Goal: Task Accomplishment & Management: Manage account settings

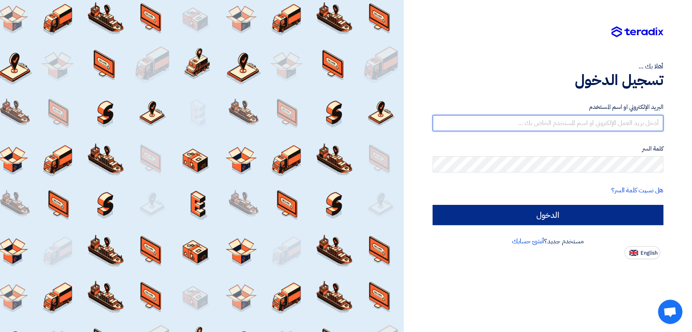
type input "italyaco2030@gmail.com"
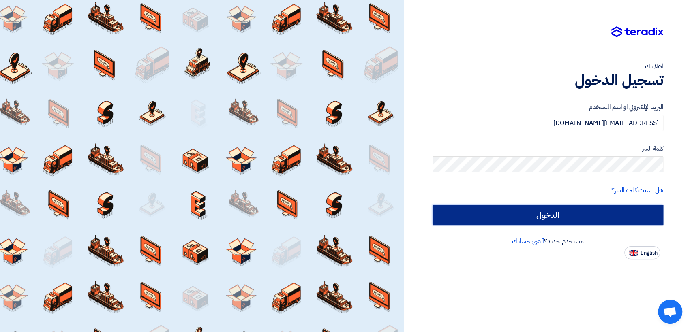
click at [533, 213] on input "الدخول" at bounding box center [547, 215] width 231 height 20
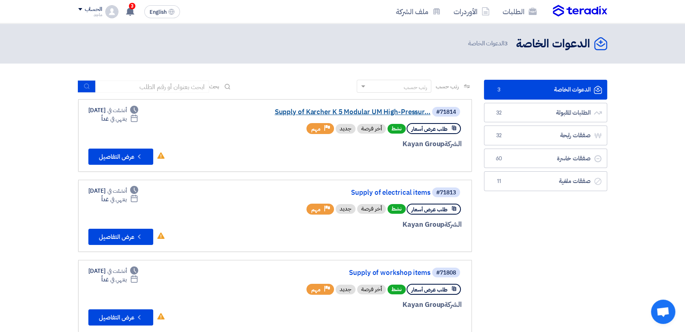
click at [344, 110] on link "Supply of Karcher K 5 Modular UM High-Pressur..." at bounding box center [349, 112] width 162 height 7
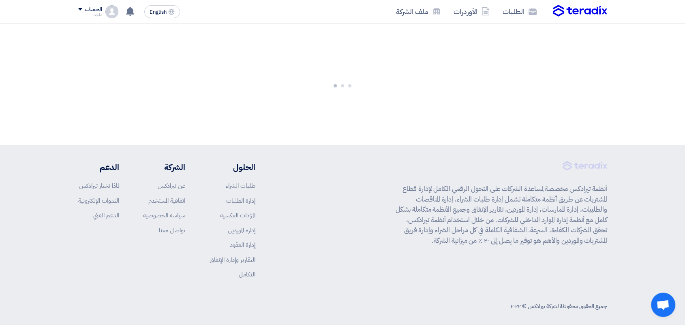
click at [344, 110] on div at bounding box center [342, 84] width 685 height 122
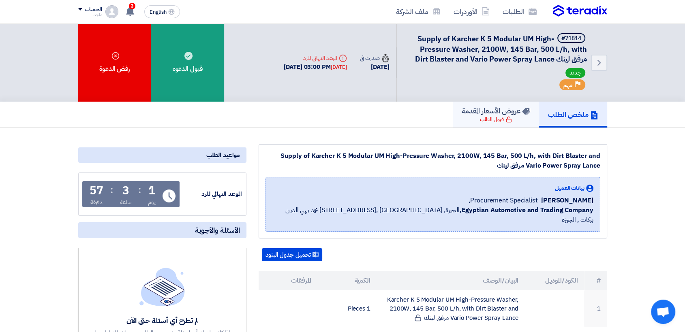
click at [506, 114] on h5 "عروض الأسعار المقدمة" at bounding box center [495, 110] width 68 height 9
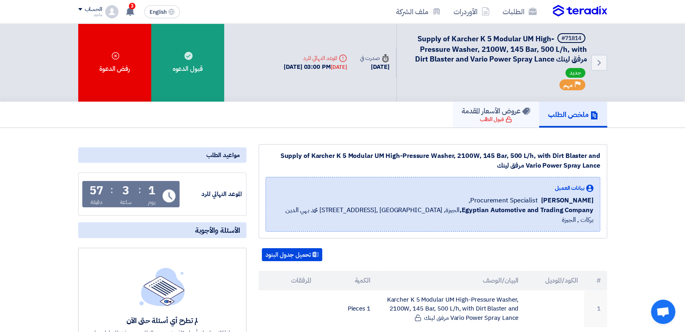
click at [506, 114] on h5 "عروض الأسعار المقدمة" at bounding box center [495, 110] width 68 height 9
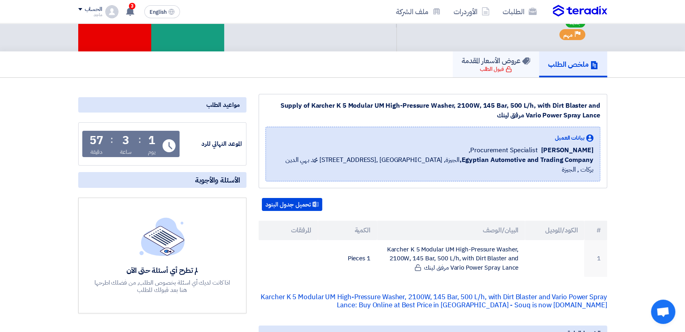
scroll to position [6, 0]
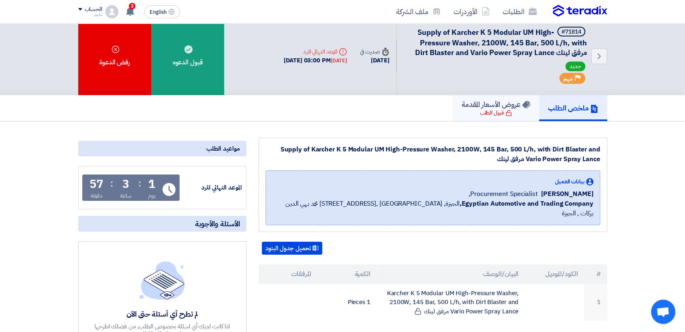
click at [453, 107] on link "عروض الأسعار المقدمة قبول الطلب" at bounding box center [496, 108] width 86 height 26
click at [496, 107] on h5 "عروض الأسعار المقدمة" at bounding box center [495, 104] width 68 height 9
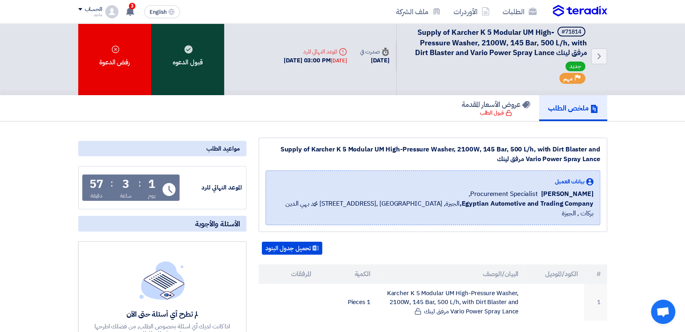
click at [196, 63] on div "قبول الدعوه" at bounding box center [187, 56] width 73 height 78
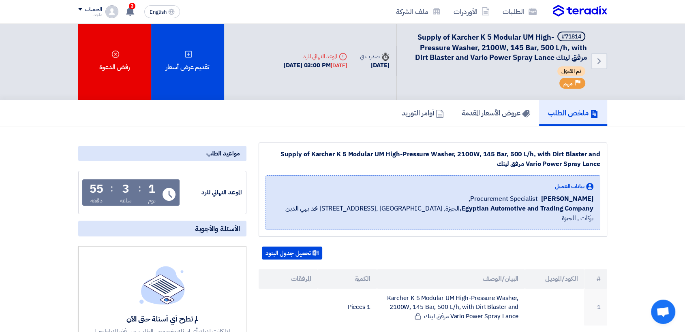
scroll to position [0, 0]
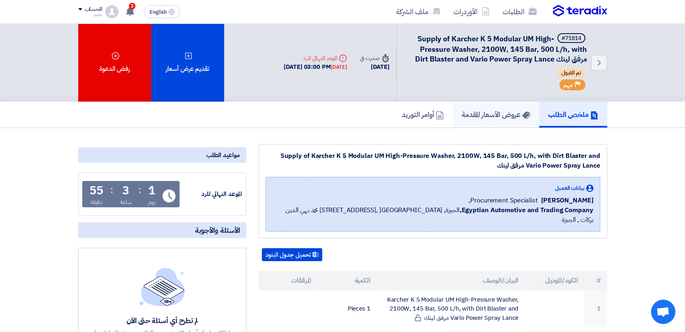
click at [503, 117] on h5 "عروض الأسعار المقدمة" at bounding box center [495, 114] width 68 height 9
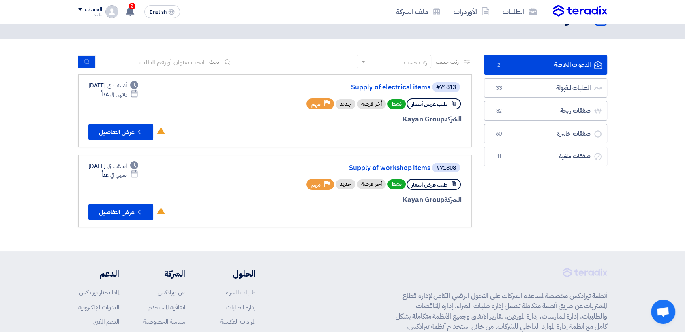
scroll to position [26, 0]
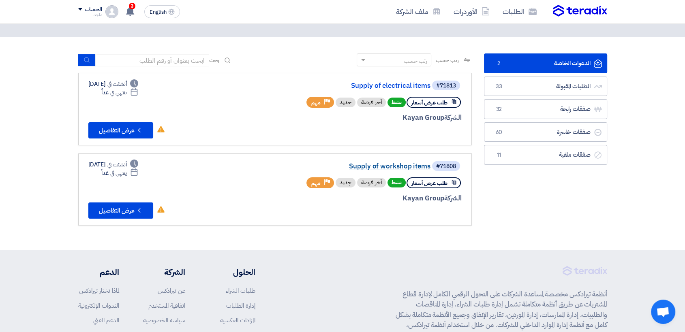
click at [403, 163] on link "Supply of workshop items" at bounding box center [349, 166] width 162 height 7
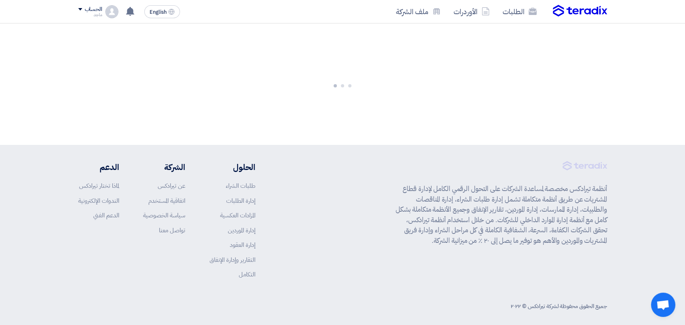
click at [403, 163] on div "أنظمة تيرادكس مخصصة لمساعدة الشركات على التحول الرقمي الكامل لإدارة قطاع المشتر…" at bounding box center [500, 226] width 211 height 130
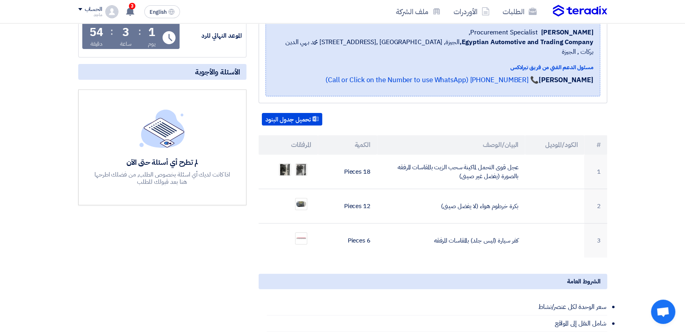
scroll to position [127, 0]
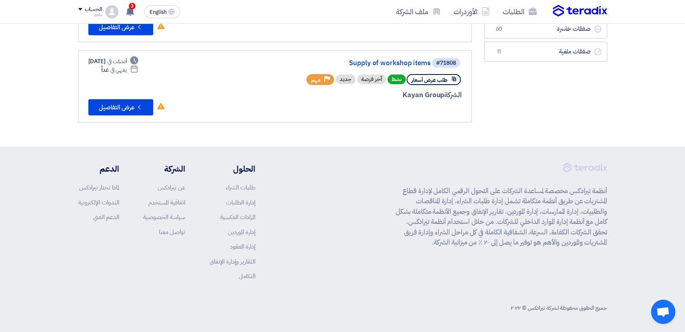
click at [483, 190] on p "أنظمة تيرادكس مخصصة لمساعدة الشركات على التحول الرقمي الكامل لإدارة قطاع المشتر…" at bounding box center [500, 217] width 211 height 62
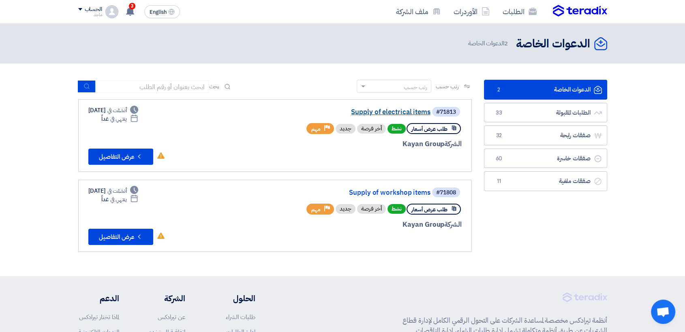
click at [370, 112] on link "Supply of electrical items" at bounding box center [349, 112] width 162 height 7
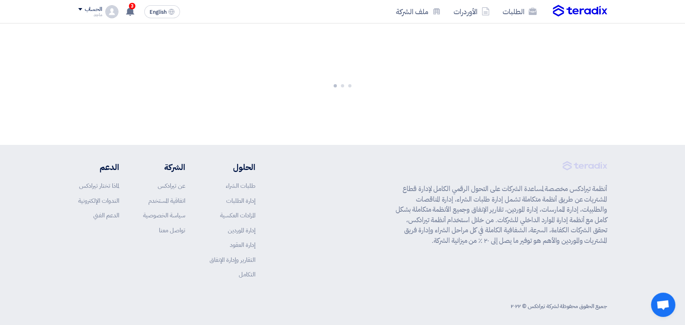
click at [370, 112] on div at bounding box center [342, 84] width 685 height 122
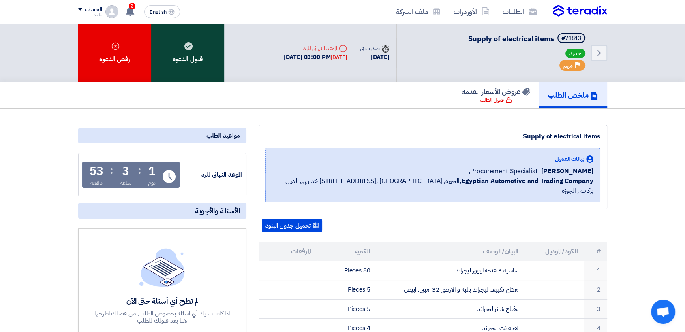
click at [194, 57] on div "قبول الدعوه" at bounding box center [187, 52] width 73 height 59
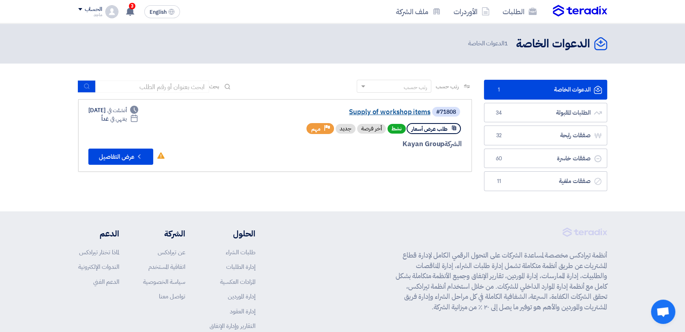
click at [390, 109] on link "Supply of workshop items" at bounding box center [349, 112] width 162 height 7
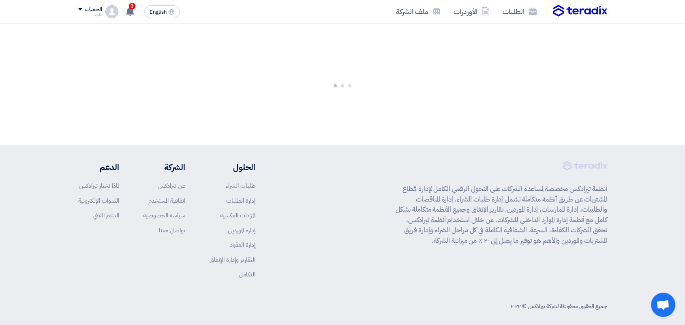
click at [390, 107] on div at bounding box center [342, 84] width 685 height 122
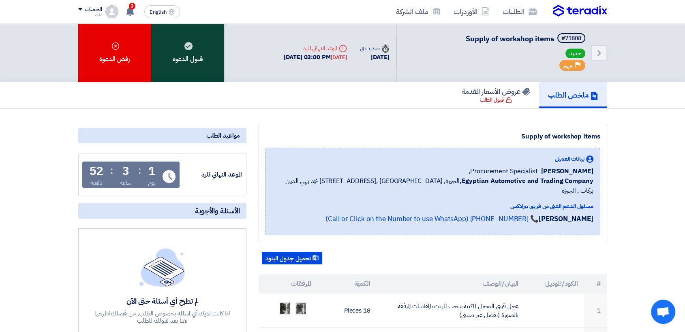
click at [182, 49] on div "قبول الدعوه" at bounding box center [187, 52] width 73 height 59
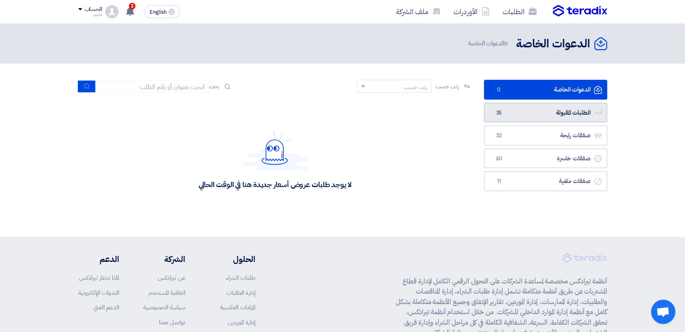
click at [549, 113] on link "الطلبات المقبولة الطلبات المقبولة 35" at bounding box center [545, 113] width 123 height 20
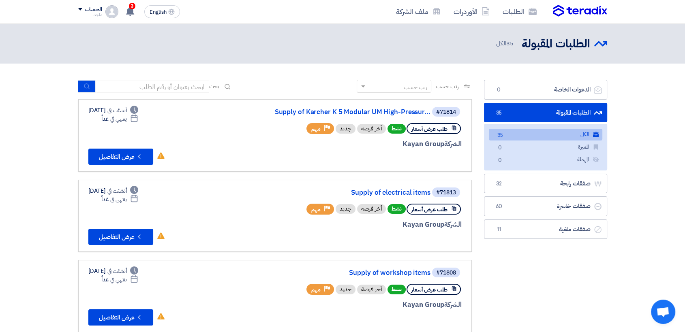
click at [549, 113] on link "الطلبات المقبولة الطلبات المقبولة 35" at bounding box center [545, 113] width 123 height 20
click at [324, 112] on link "Supply of Karcher K 5 Modular UM High-Pressur..." at bounding box center [349, 112] width 162 height 7
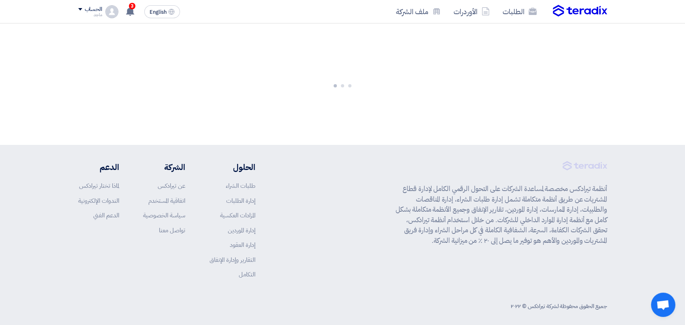
click at [324, 112] on div at bounding box center [342, 84] width 685 height 122
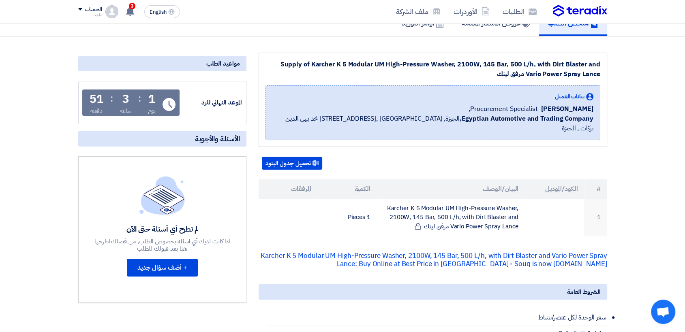
scroll to position [116, 0]
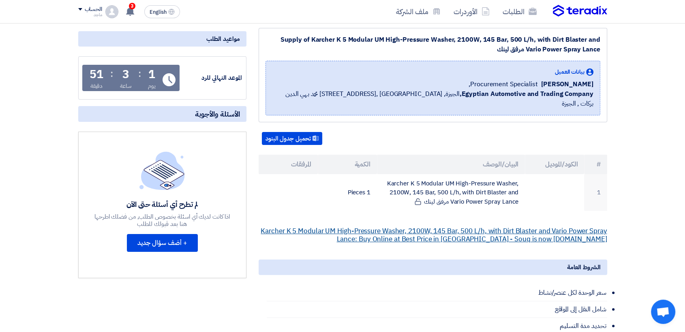
click at [404, 226] on link "Karcher K 5 Modular UM High-Pressure Washer, 2100W, 145 Bar, 500 L/h, with Dirt…" at bounding box center [434, 235] width 346 height 18
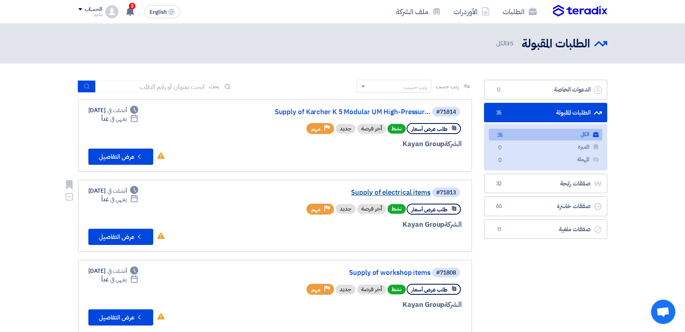
click at [387, 190] on link "Supply of electrical items" at bounding box center [349, 192] width 162 height 7
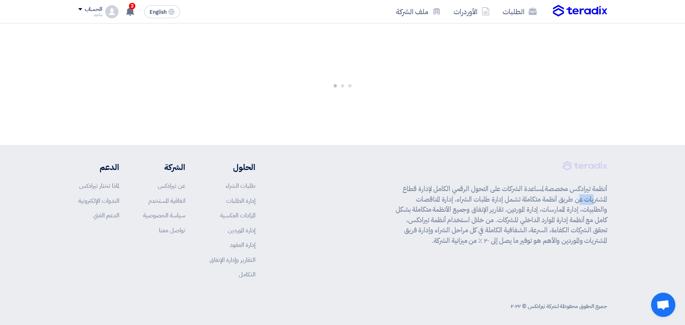
click at [387, 190] on div "أنظمة تيرادكس مخصصة لمساعدة الشركات على التحول الرقمي الكامل لإدارة قطاع المشتر…" at bounding box center [342, 226] width 529 height 130
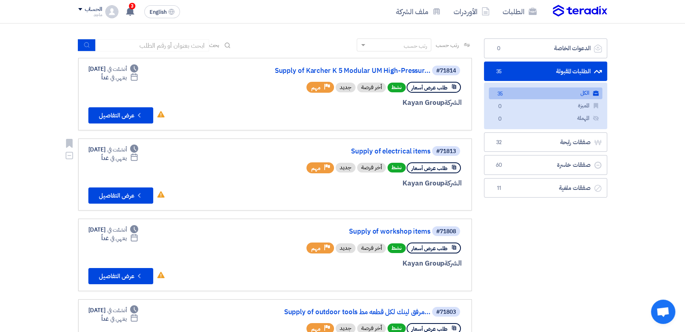
scroll to position [44, 0]
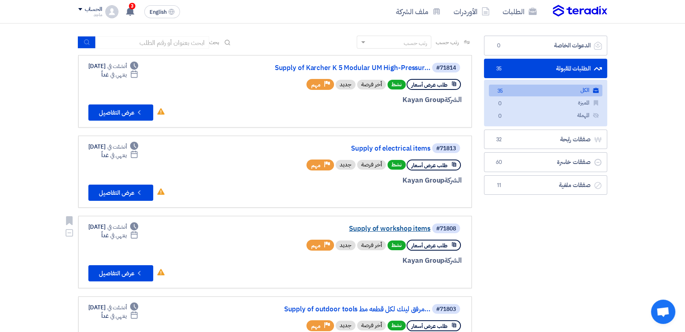
click at [370, 228] on link "Supply of workshop items" at bounding box center [349, 228] width 162 height 7
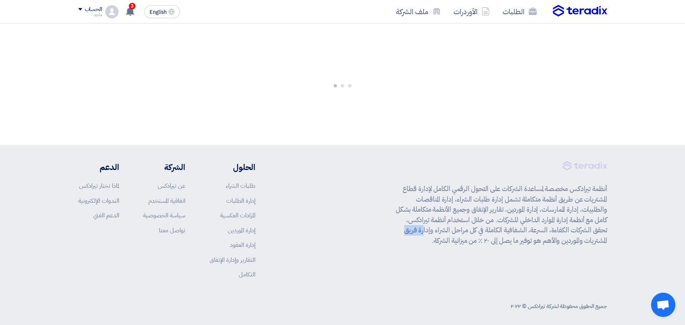
click at [370, 228] on div "أنظمة تيرادكس مخصصة لمساعدة الشركات على التحول الرقمي الكامل لإدارة قطاع المشتر…" at bounding box center [342, 226] width 529 height 130
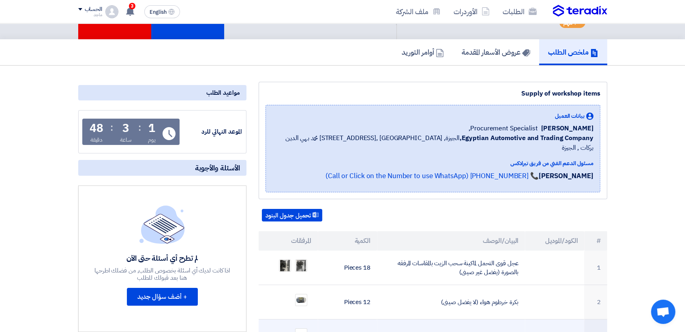
scroll to position [26, 0]
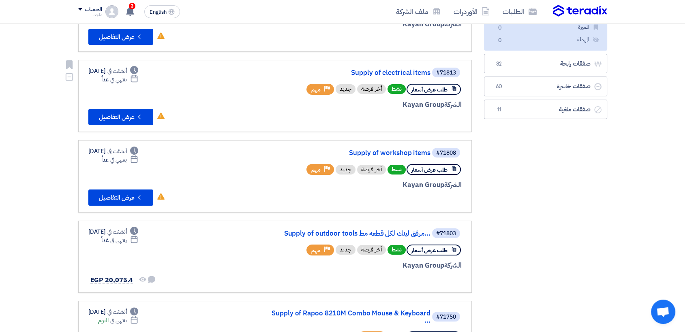
scroll to position [133, 0]
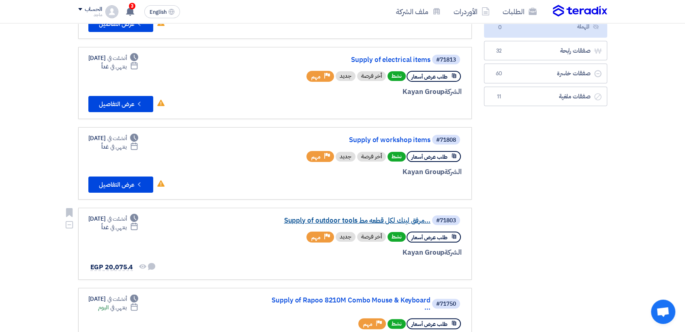
click at [321, 217] on link "Supply of outdoor tools مرفق لينك لكل قطعه مط..." at bounding box center [349, 220] width 162 height 7
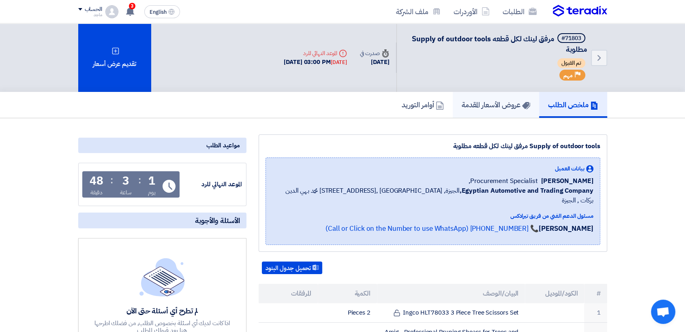
click at [480, 103] on h5 "عروض الأسعار المقدمة" at bounding box center [495, 104] width 68 height 9
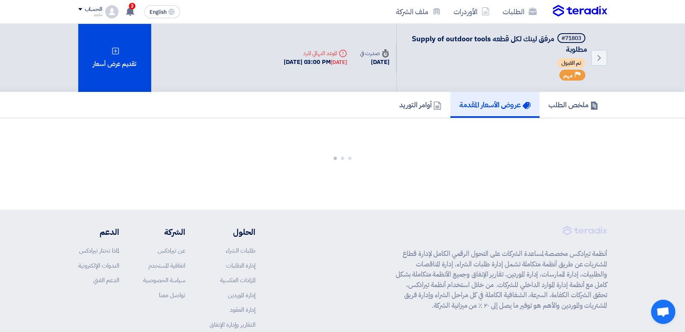
click at [480, 103] on h5 "عروض الأسعار المقدمة" at bounding box center [494, 104] width 71 height 9
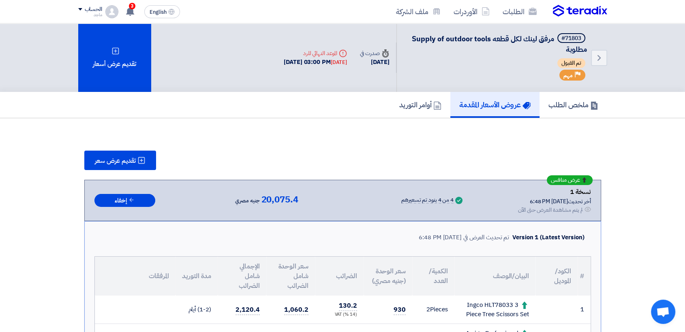
click at [480, 103] on h5 "عروض الأسعار المقدمة" at bounding box center [494, 104] width 71 height 9
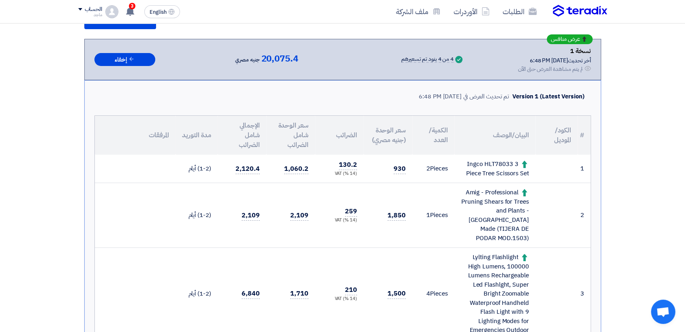
scroll to position [139, 0]
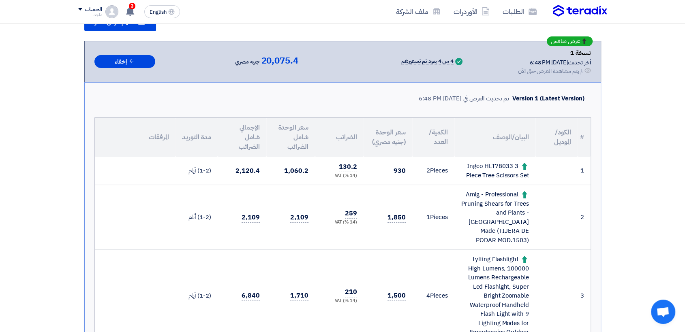
click at [480, 100] on div "تم تحديث العرض في 14 Oct 2025, 6:48 PM" at bounding box center [464, 98] width 90 height 9
click at [26, 194] on section "تقديم عرض سعر عرض منافس نسخة 1 أخر تحديث 14 Oct 2025, 6:48 PM Offer is Seen لم …" at bounding box center [342, 298] width 685 height 638
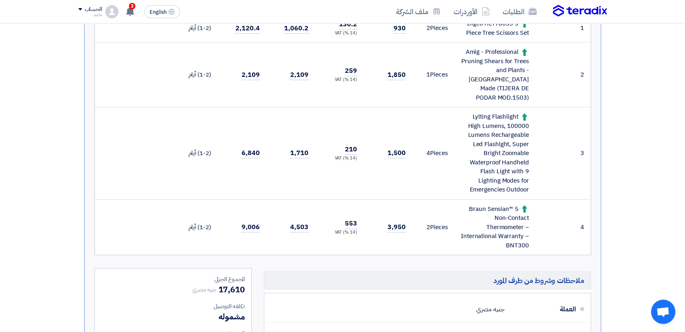
scroll to position [276, 0]
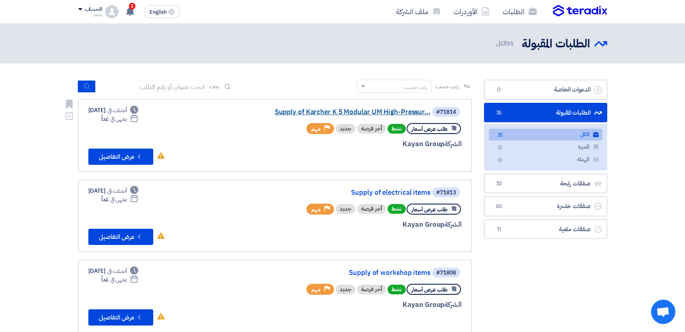
click at [371, 111] on link "Supply of Karcher K 5 Modular UM High-Pressur..." at bounding box center [349, 112] width 162 height 7
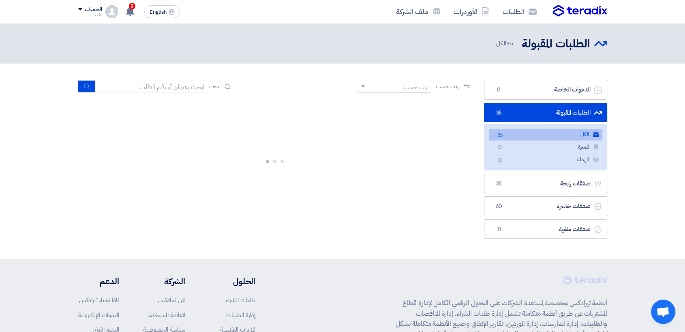
click at [366, 169] on div at bounding box center [274, 160] width 393 height 122
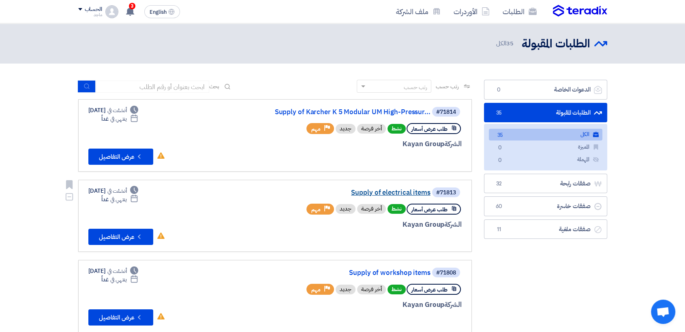
drag, startPoint x: 365, startPoint y: 223, endPoint x: 369, endPoint y: 195, distance: 28.7
click at [369, 195] on div "#71813 Supply of electrical items طلب عرض أسعار نشط أخر فرصة جديد Priority مهم …" at bounding box center [364, 216] width 195 height 59
click at [354, 192] on link "Supply of electrical items" at bounding box center [349, 192] width 162 height 7
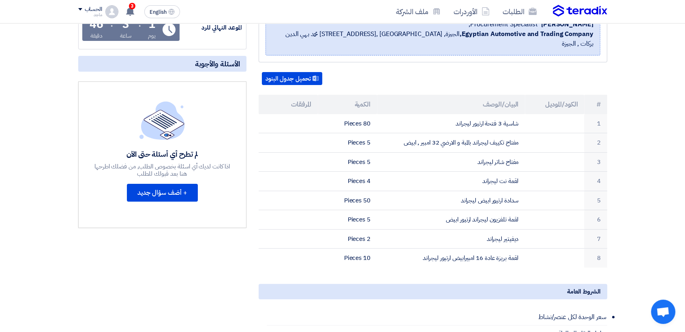
scroll to position [147, 0]
click at [123, 280] on div "مواعيد الطلب الموعد النهائي للرد Time Remaining 1 يوم : 3 ساعة : 45 دقيقة الأسئ…" at bounding box center [162, 262] width 180 height 571
click at [30, 257] on section "Supply of electrical items بيانات العميل Fady Mahmoud Procurement Specialist, E…" at bounding box center [342, 274] width 685 height 626
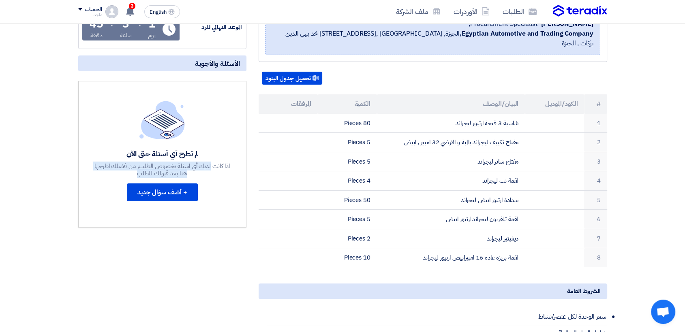
click at [30, 257] on section "Supply of electrical items بيانات العميل Fady Mahmoud Procurement Specialist, E…" at bounding box center [342, 274] width 685 height 626
click at [677, 150] on section "Supply of electrical items بيانات العميل Fady Mahmoud Procurement Specialist, E…" at bounding box center [342, 274] width 685 height 626
click at [161, 302] on div "مواعيد الطلب الموعد النهائي للرد Time Remaining 1 يوم : 3 ساعة : 45 دقيقة الأسئ…" at bounding box center [162, 262] width 180 height 571
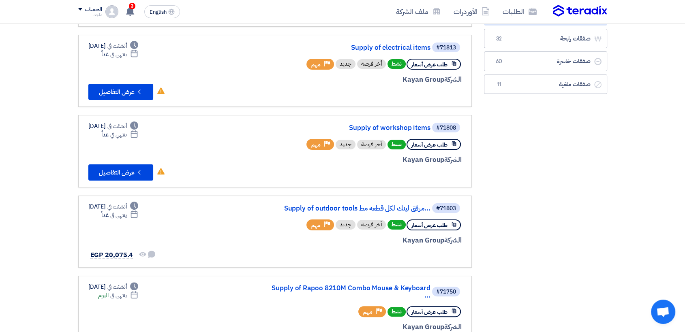
scroll to position [173, 0]
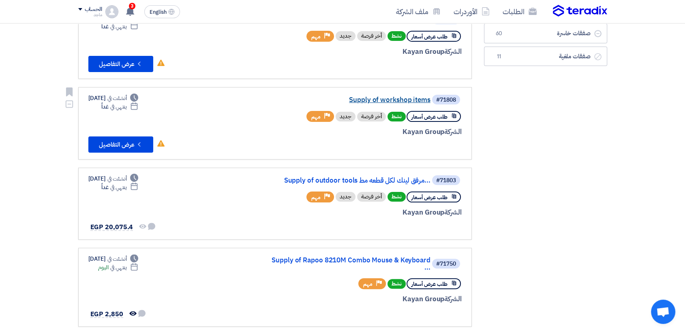
click at [361, 98] on link "Supply of workshop items" at bounding box center [349, 99] width 162 height 7
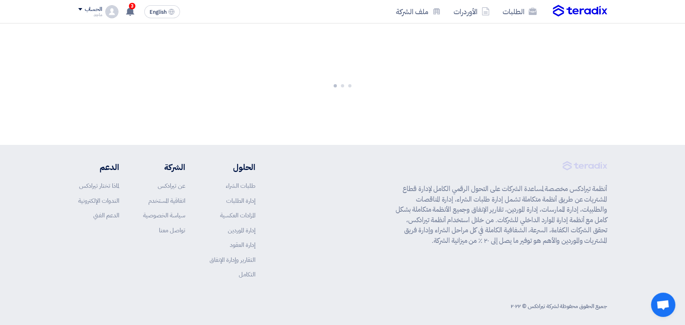
click at [361, 98] on div at bounding box center [342, 84] width 685 height 122
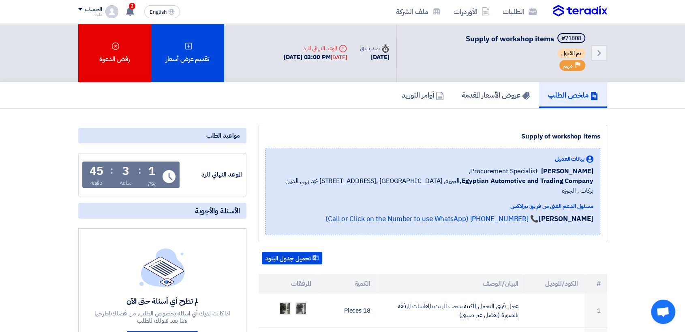
click at [231, 280] on div "لم تطرح أي أسئلة حتى الآن اذا كانت لديك أي اسئلة بخصوص الطلب, من فضلك اطرحها هن…" at bounding box center [162, 302] width 168 height 147
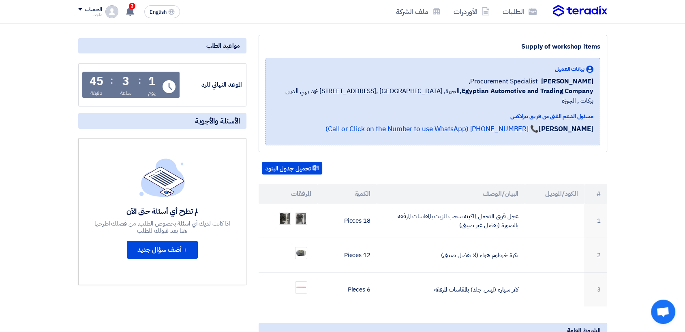
scroll to position [86, 0]
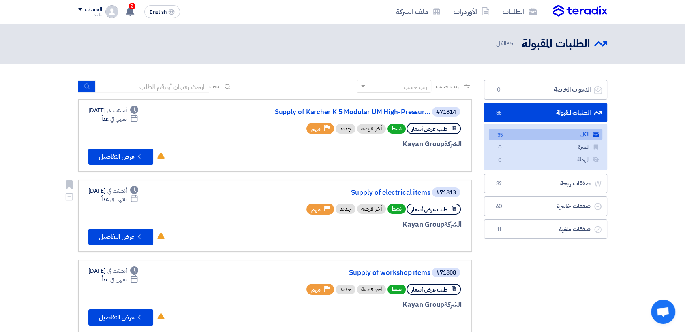
click at [336, 183] on link "#71813 Supply of electrical items طلب عرض أسعار نشط أخر فرصة جديد Priority مهم …" at bounding box center [274, 216] width 393 height 73
click at [365, 111] on link "Supply of Karcher K 5 Modular UM High-Pressur..." at bounding box center [349, 112] width 162 height 7
click at [384, 195] on link "Supply of electrical items" at bounding box center [349, 192] width 162 height 7
click at [374, 271] on link "Supply of workshop items" at bounding box center [349, 272] width 162 height 7
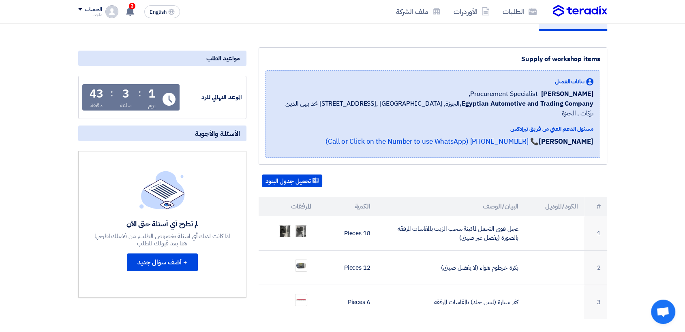
scroll to position [89, 0]
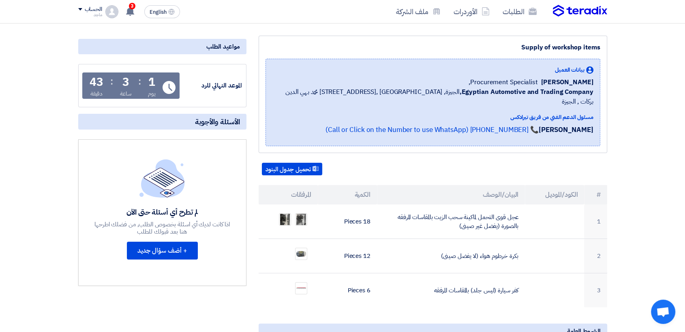
click at [374, 253] on td "12 Pieces" at bounding box center [347, 256] width 59 height 34
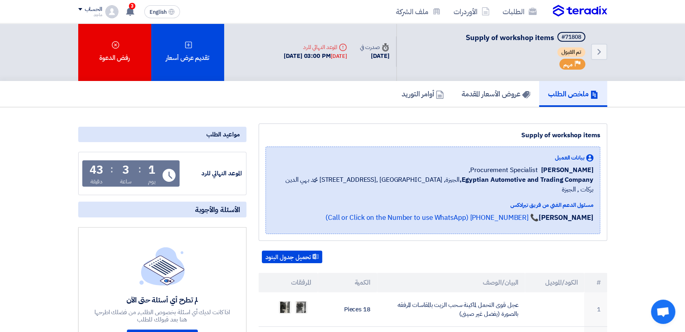
scroll to position [0, 0]
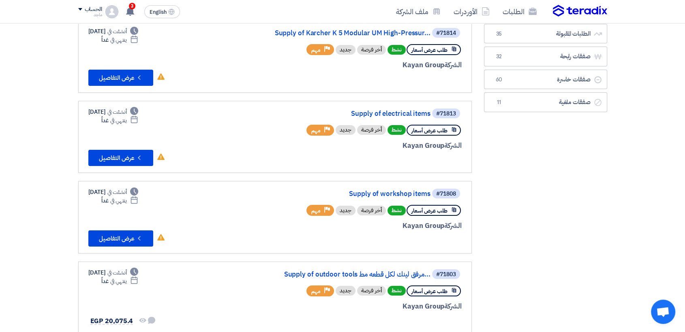
scroll to position [81, 0]
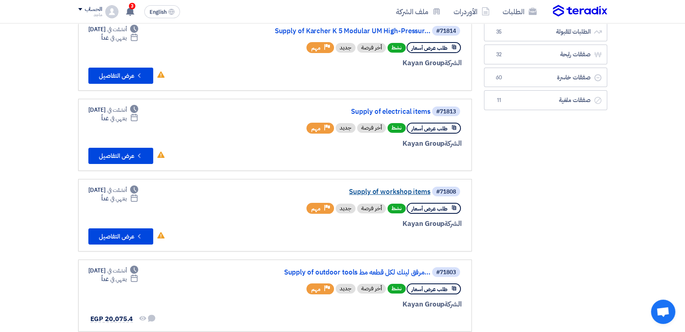
click at [380, 192] on link "Supply of workshop items" at bounding box center [349, 191] width 162 height 7
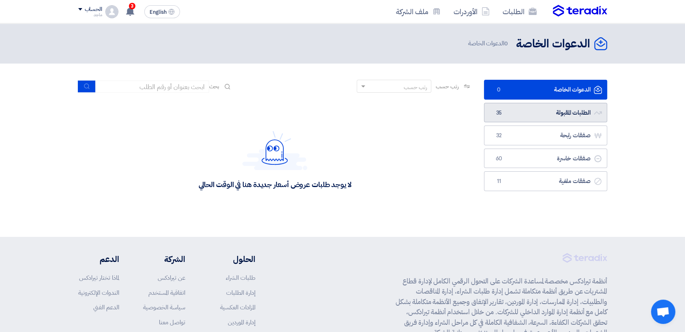
click at [524, 111] on link "الطلبات المقبولة الطلبات المقبولة 35" at bounding box center [545, 113] width 123 height 20
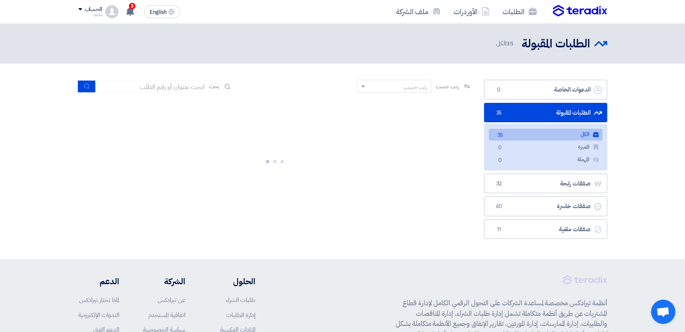
click at [524, 111] on link "الطلبات المقبولة الطلبات المقبولة 35" at bounding box center [545, 113] width 123 height 20
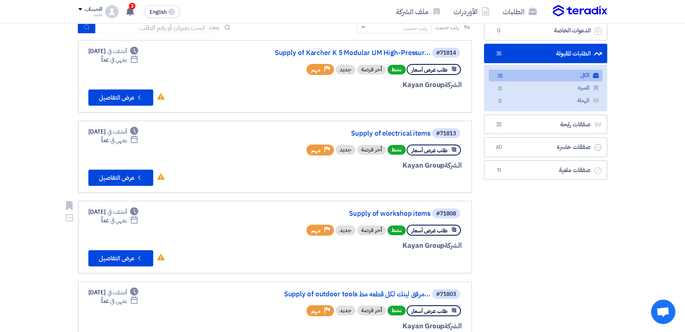
scroll to position [71, 0]
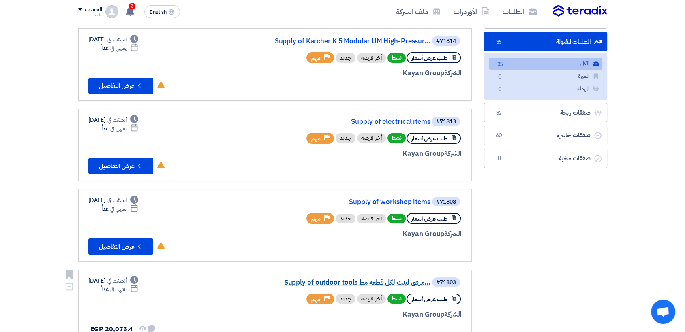
click at [305, 281] on link "Supply of outdoor tools مرفق لينك لكل قطعه مط..." at bounding box center [349, 282] width 162 height 7
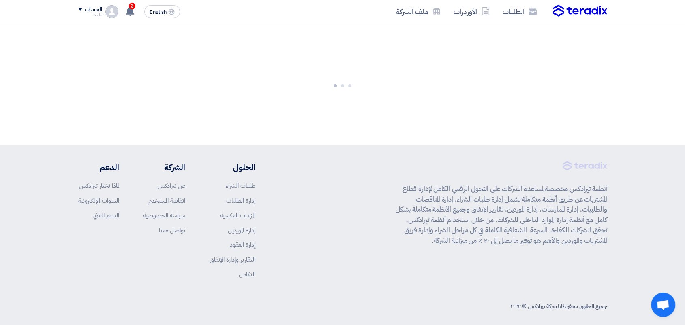
click at [305, 281] on div "أنظمة تيرادكس مخصصة لمساعدة الشركات على التحول الرقمي الكامل لإدارة قطاع المشتر…" at bounding box center [342, 226] width 529 height 130
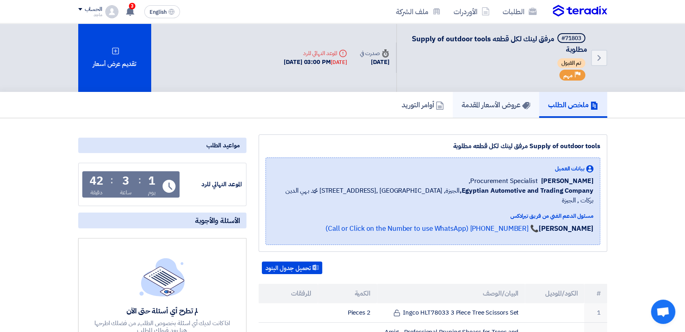
drag, startPoint x: 472, startPoint y: 102, endPoint x: 465, endPoint y: 102, distance: 6.9
click at [465, 102] on h5 "عروض الأسعار المقدمة" at bounding box center [495, 104] width 68 height 9
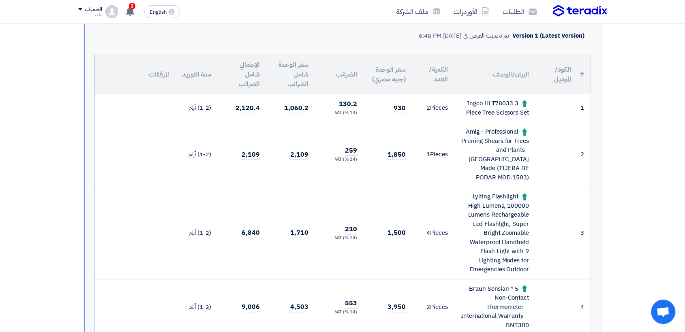
scroll to position [207, 0]
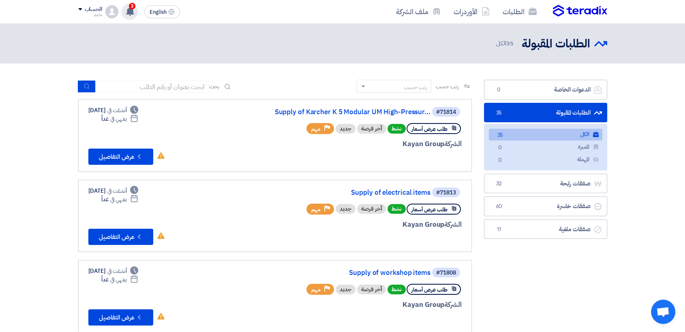
click at [133, 6] on span "3" at bounding box center [132, 6] width 6 height 6
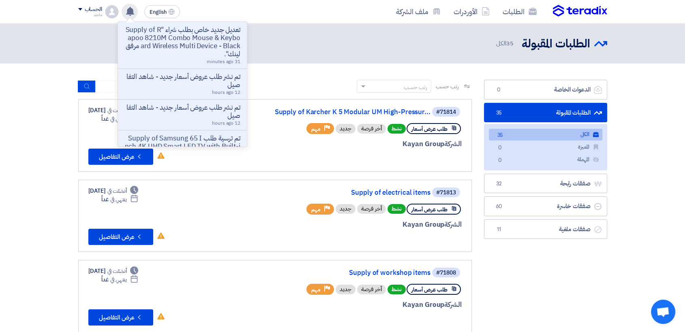
scroll to position [2, 0]
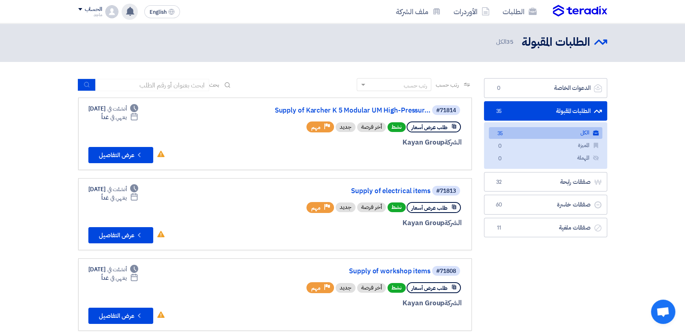
click at [130, 6] on span "2" at bounding box center [132, 6] width 6 height 6
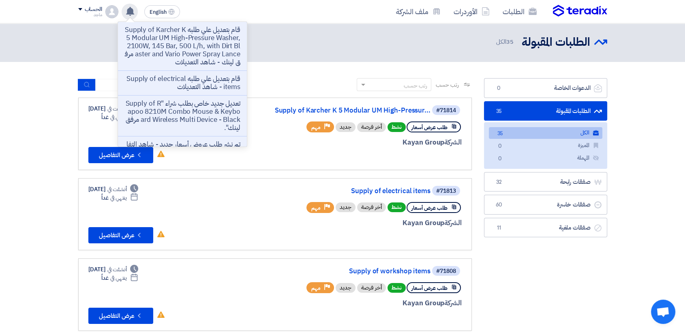
click at [65, 9] on nav "الطلبات الأوردرات ملف الشركة English EN قام بتعديل علي طلبه Supply of Karcher K…" at bounding box center [342, 11] width 685 height 23
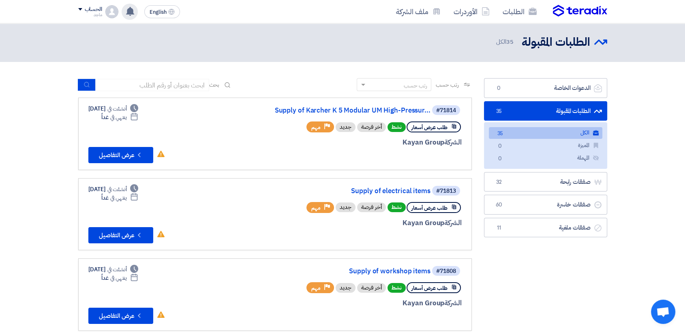
click at [130, 10] on use at bounding box center [130, 11] width 8 height 9
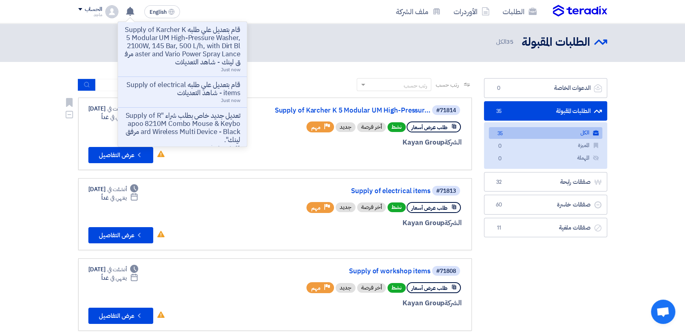
drag, startPoint x: 71, startPoint y: 134, endPoint x: 63, endPoint y: 137, distance: 9.0
click at [63, 137] on div "Bookmark Dismiss" at bounding box center [67, 126] width 11 height 57
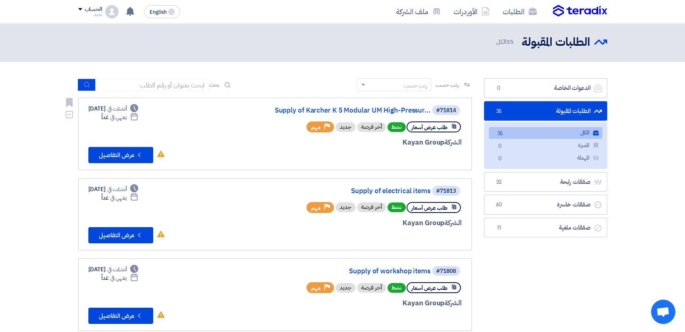
click at [63, 137] on div "Bookmark Dismiss" at bounding box center [67, 126] width 11 height 57
click at [308, 107] on link "Supply of Karcher K 5 Modular UM High-Pressur..." at bounding box center [349, 110] width 162 height 7
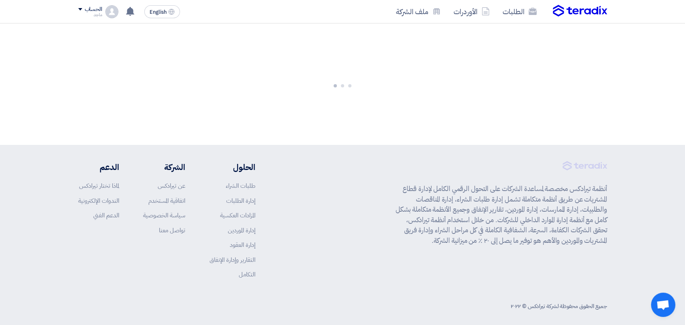
click at [308, 106] on div at bounding box center [342, 84] width 685 height 122
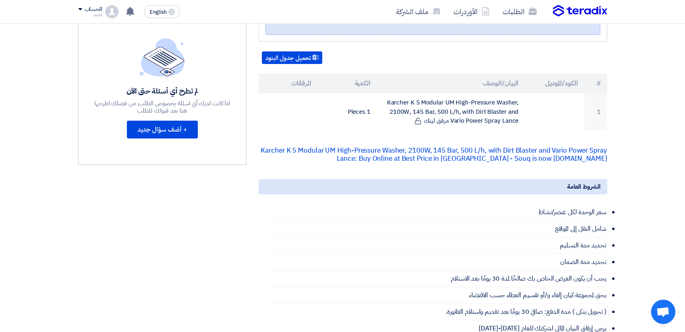
scroll to position [221, 0]
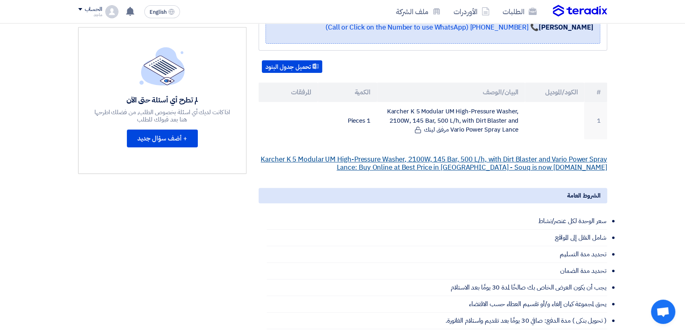
click at [406, 154] on link "Karcher K 5 Modular UM High-Pressure Washer, 2100W, 145 Bar, 500 L/h, with Dirt…" at bounding box center [434, 163] width 346 height 18
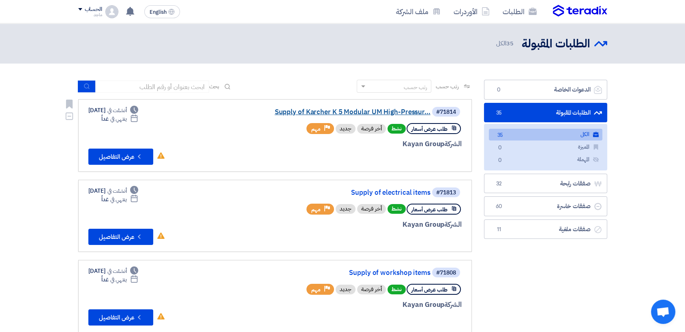
click at [350, 114] on link "Supply of Karcher K 5 Modular UM High-Pressur..." at bounding box center [349, 112] width 162 height 7
click at [357, 114] on link "Supply of Karcher K 5 Modular UM High-Pressur..." at bounding box center [349, 112] width 162 height 7
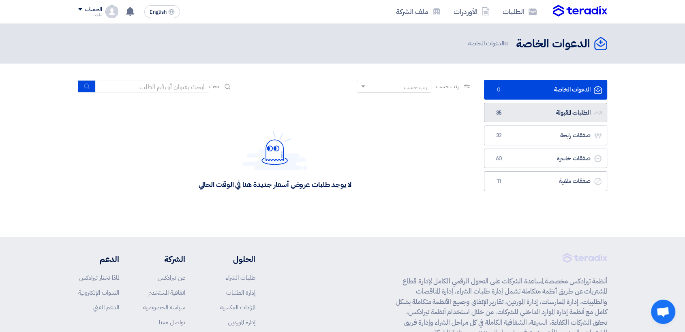
click at [540, 114] on link "الطلبات المقبولة الطلبات المقبولة 35" at bounding box center [545, 113] width 123 height 20
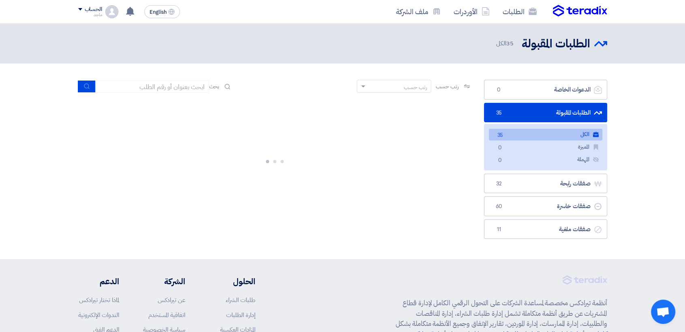
click at [540, 114] on link "الطلبات المقبولة الطلبات المقبولة 35" at bounding box center [545, 113] width 123 height 20
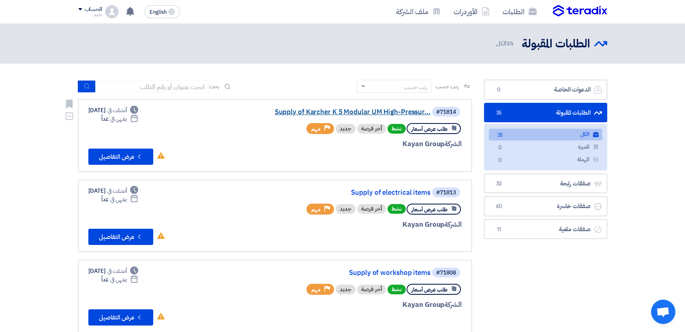
click at [287, 112] on link "Supply of Karcher K 5 Modular UM High-Pressur..." at bounding box center [349, 112] width 162 height 7
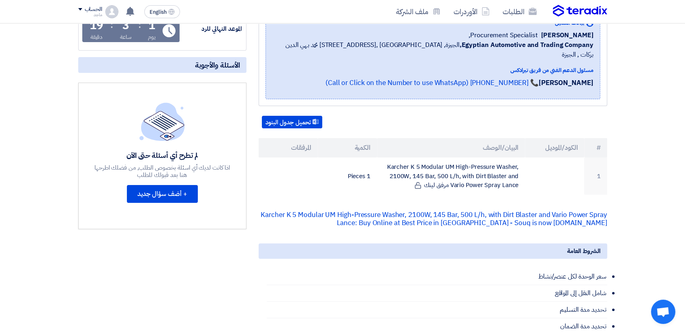
scroll to position [124, 0]
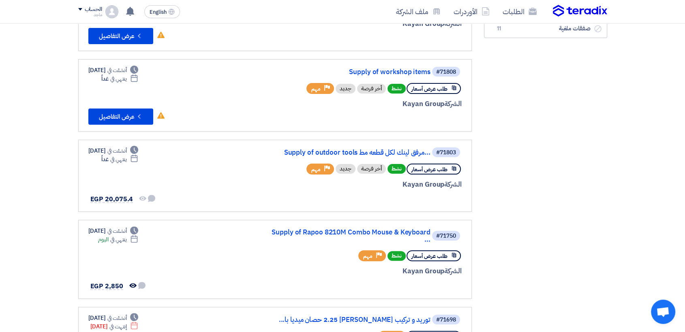
scroll to position [201, 0]
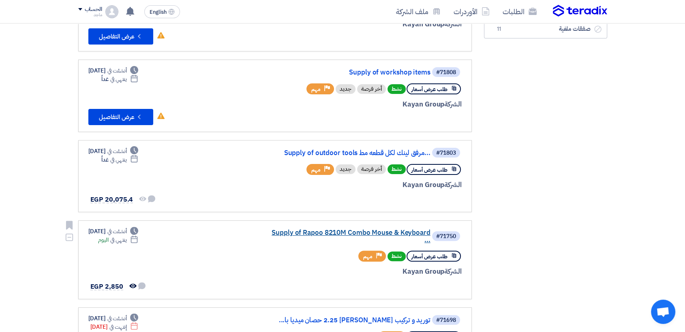
click at [313, 235] on link "Supply of Rapoo 8210M Combo Mouse & Keyboard ..." at bounding box center [349, 236] width 162 height 15
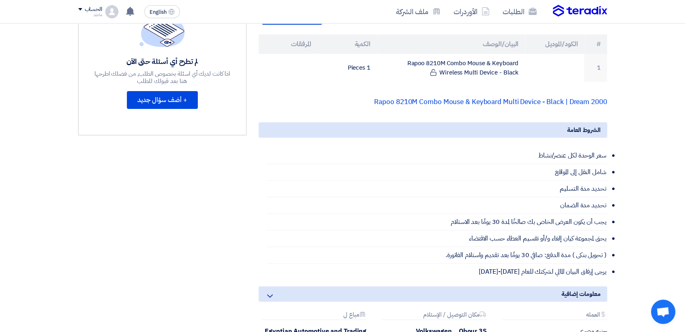
scroll to position [252, 0]
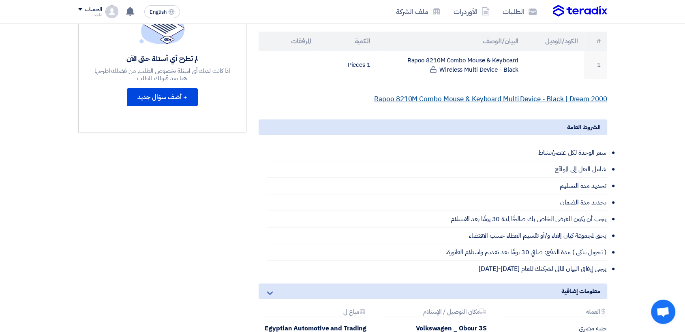
click at [450, 94] on link "Rapoo 8210M Combo Mouse & Keyboard Multi Device - Black | Dream 2000" at bounding box center [490, 99] width 233 height 10
click at [442, 94] on link "Rapoo 8210M Combo Mouse & Keyboard Multi Device - Black | Dream 2000" at bounding box center [490, 99] width 233 height 10
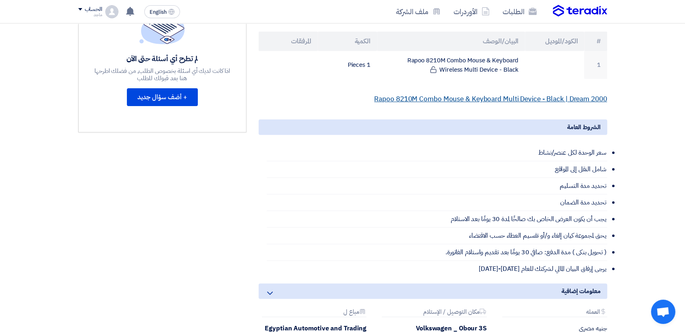
click at [442, 94] on link "Rapoo 8210M Combo Mouse & Keyboard Multi Device - Black | Dream 2000" at bounding box center [490, 99] width 233 height 10
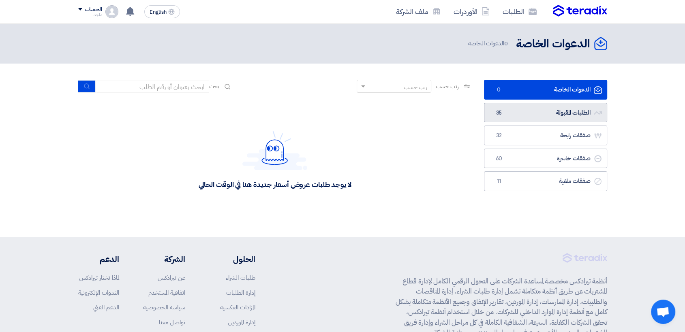
click at [563, 115] on link "الطلبات المقبولة الطلبات المقبولة 35" at bounding box center [545, 113] width 123 height 20
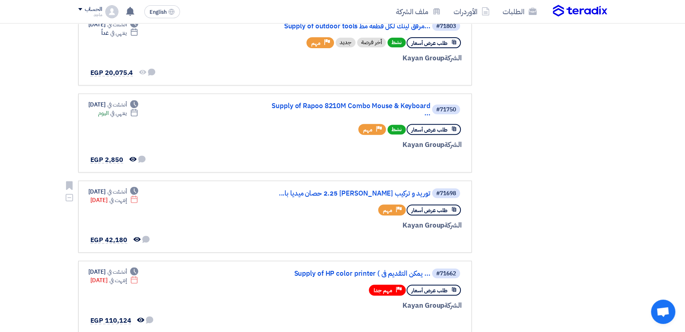
scroll to position [357, 0]
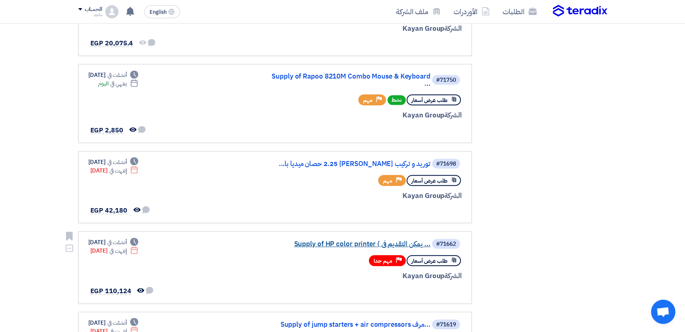
click at [334, 241] on link "Supply of HP color printer ( يمكن التقديم فى ..." at bounding box center [349, 244] width 162 height 7
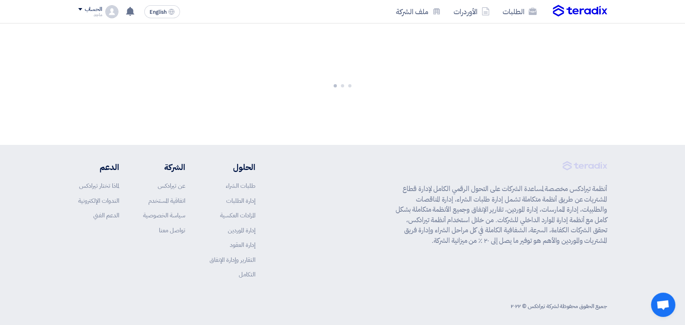
click at [334, 236] on div "أنظمة تيرادكس مخصصة لمساعدة الشركات على التحول الرقمي الكامل لإدارة قطاع المشتر…" at bounding box center [342, 226] width 529 height 130
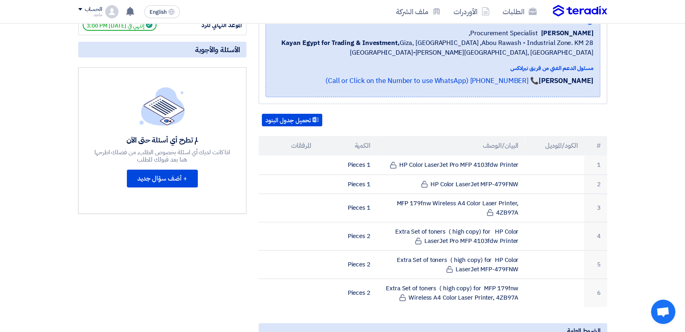
scroll to position [174, 0]
